Goal: Check status

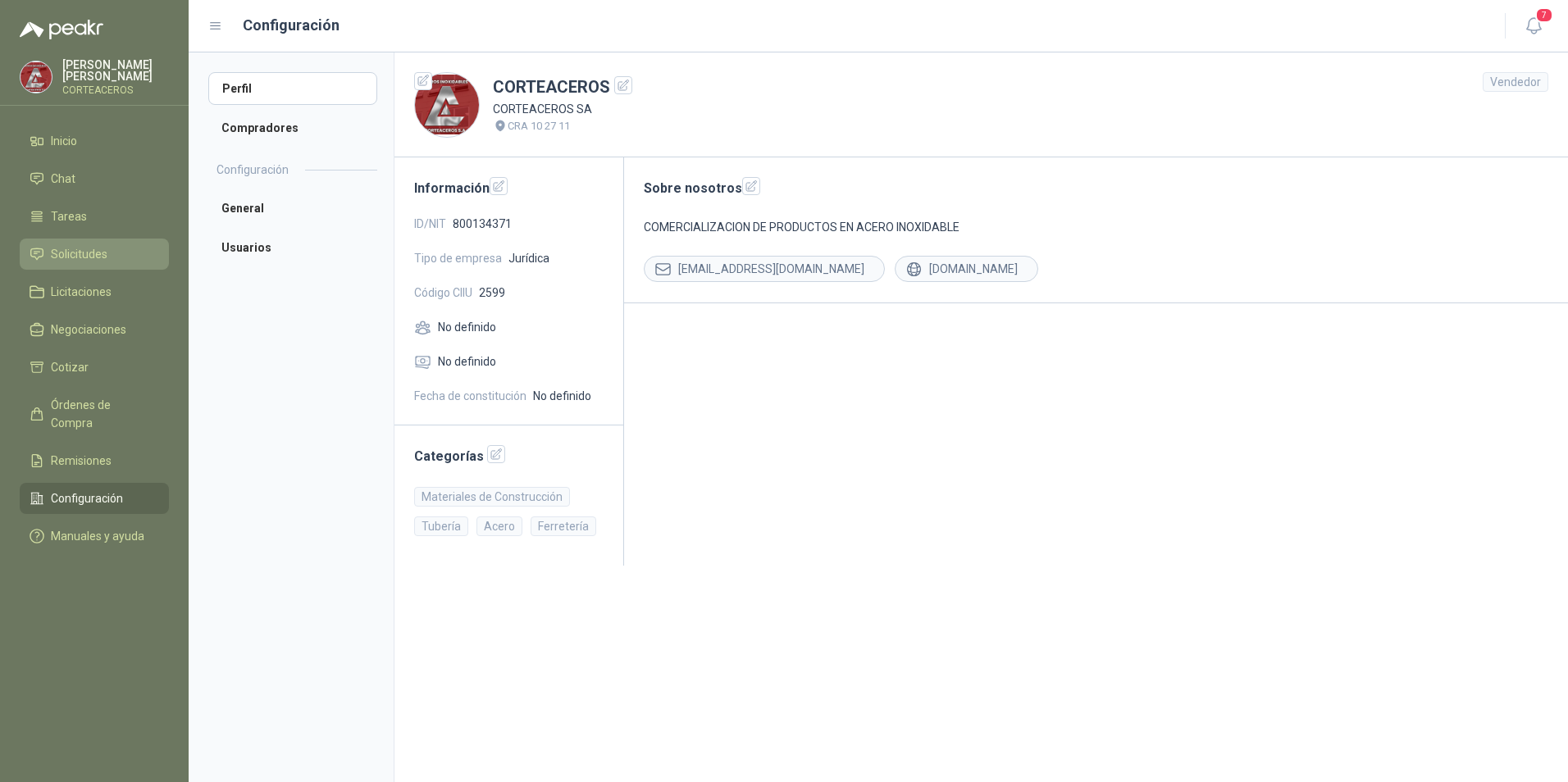
click at [81, 256] on span "Solicitudes" at bounding box center [79, 254] width 56 height 18
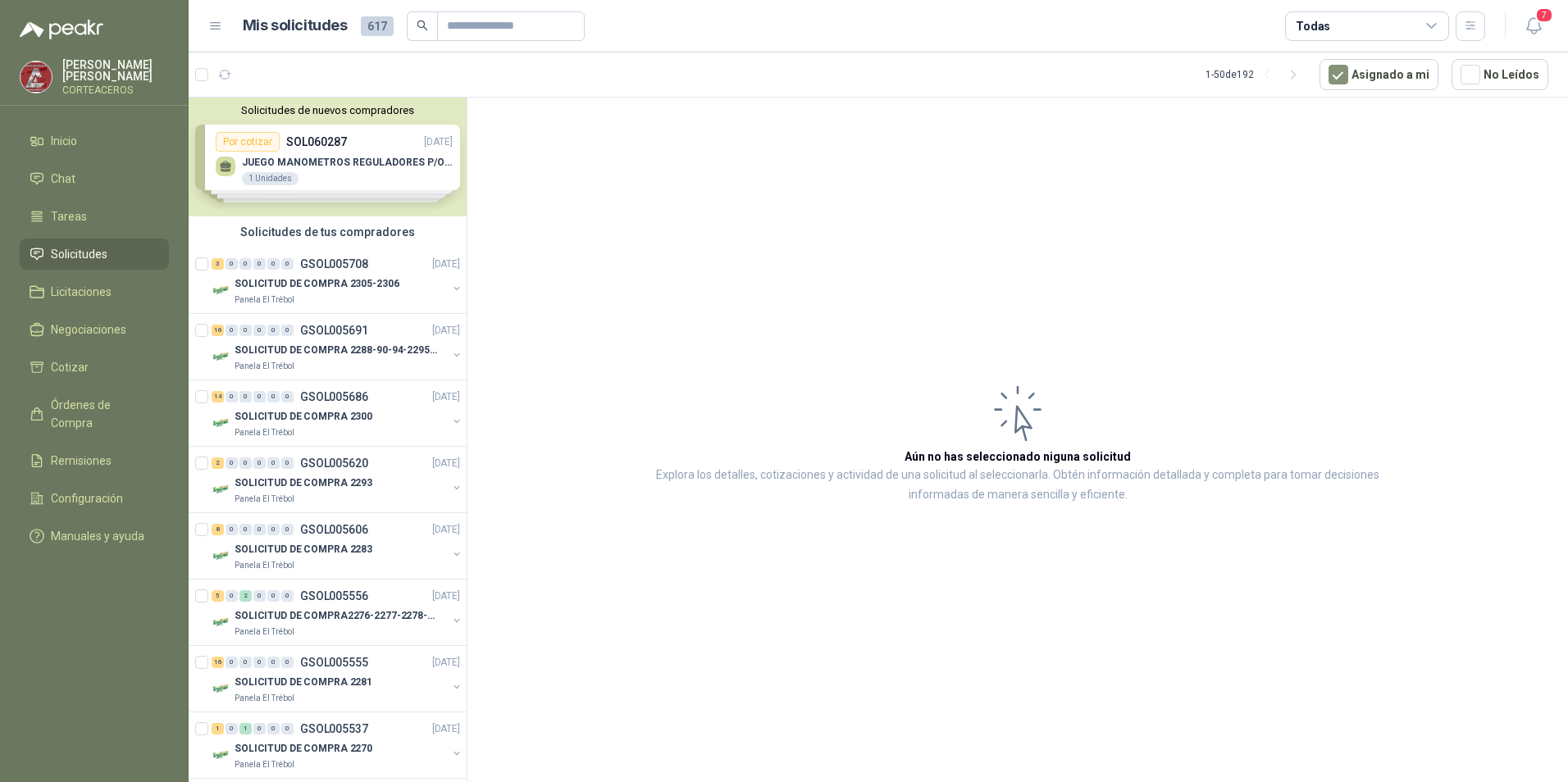
click at [294, 163] on div "Solicitudes de nuevos compradores Por cotizar SOL060287 [DATE] JUEGO MANOMETROS…" at bounding box center [327, 157] width 278 height 119
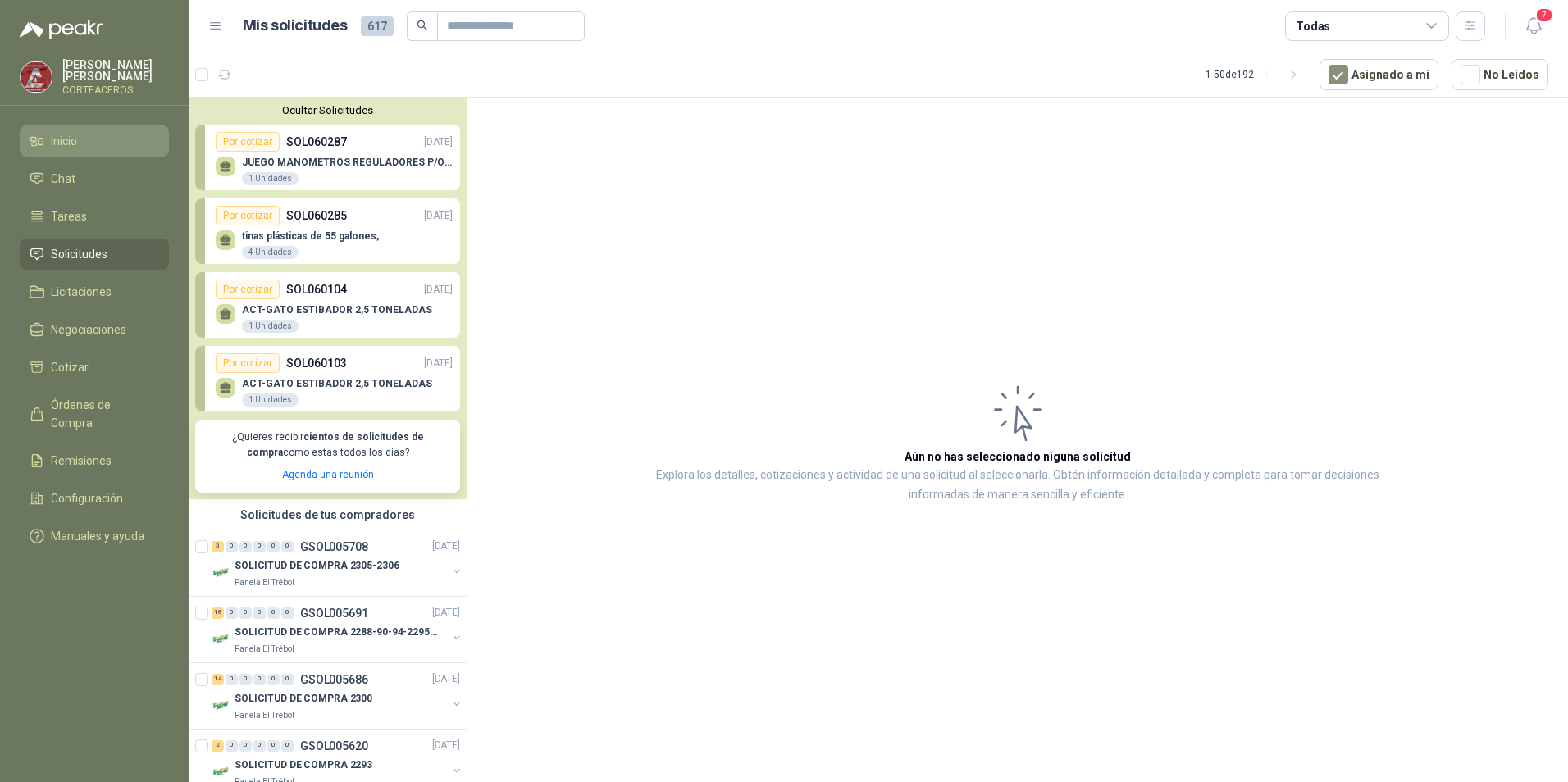
click at [110, 154] on link "Inicio" at bounding box center [94, 141] width 150 height 31
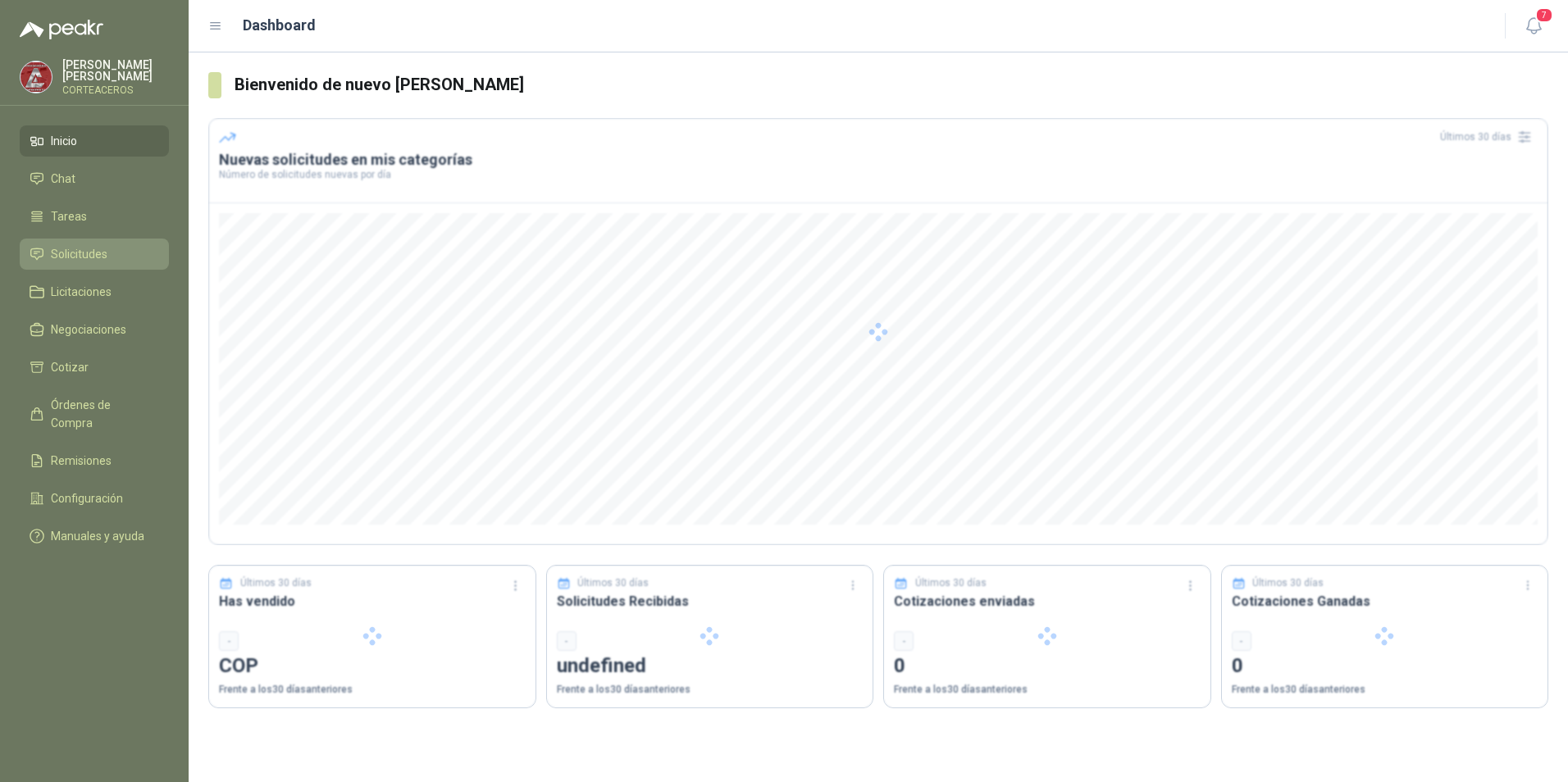
click at [98, 253] on span "Solicitudes" at bounding box center [79, 254] width 56 height 18
